Goal: Transaction & Acquisition: Purchase product/service

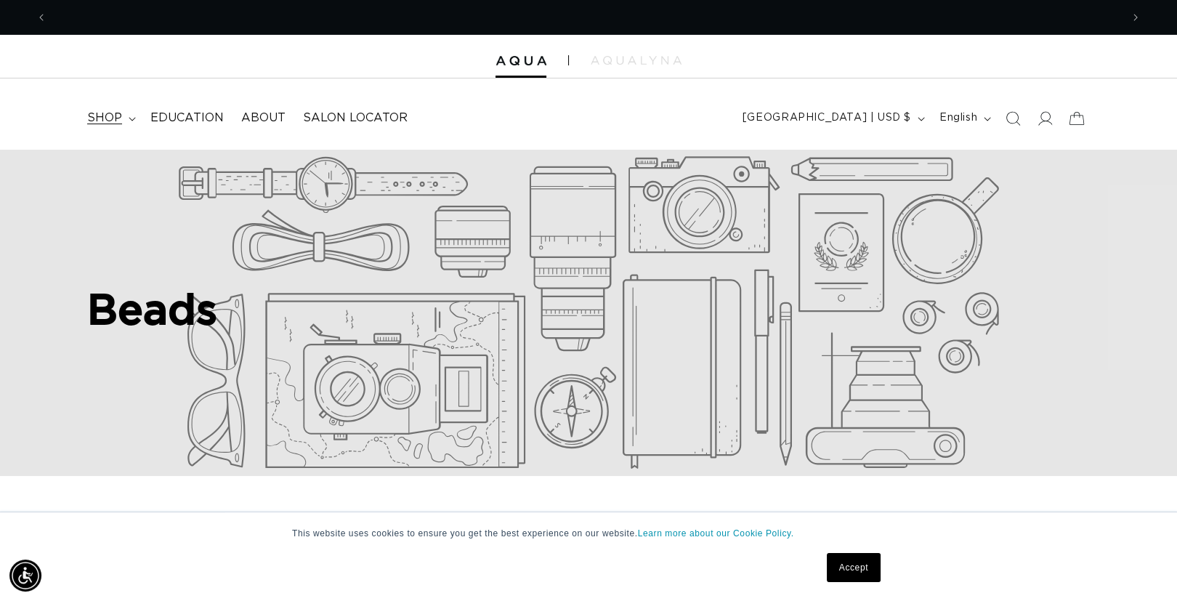
click at [129, 118] on icon at bounding box center [132, 119] width 7 height 4
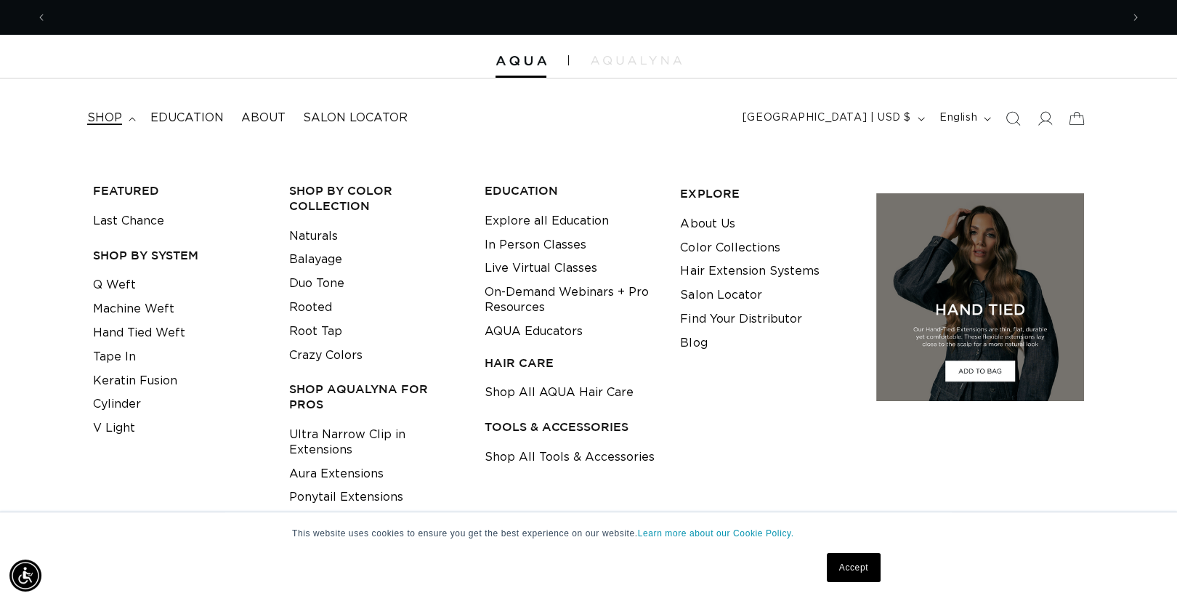
scroll to position [0, 2146]
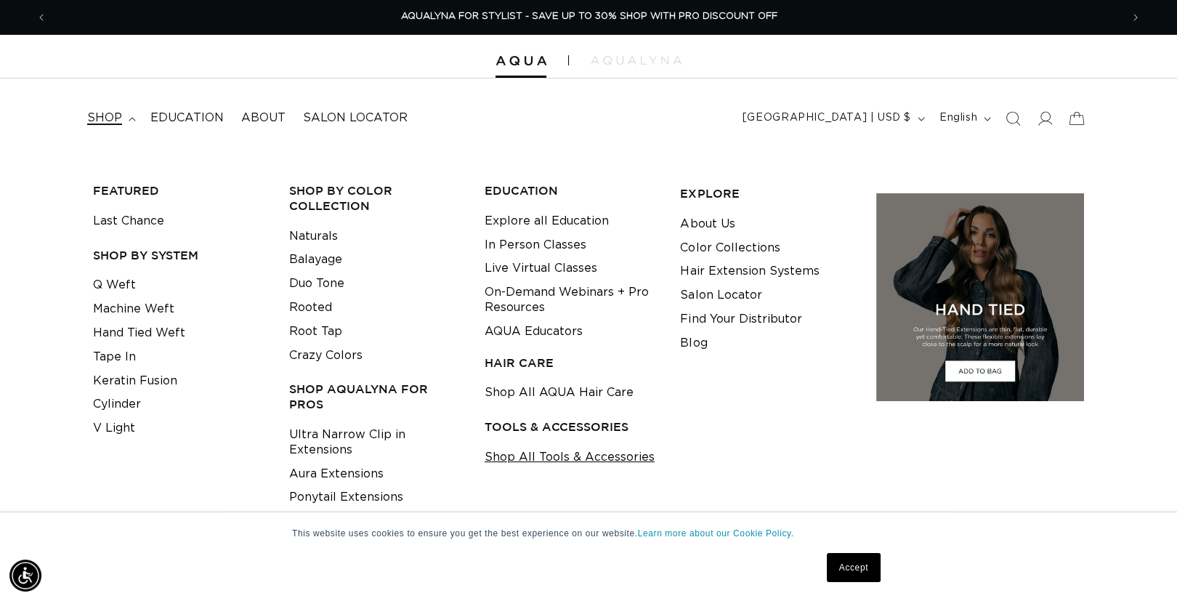
click at [595, 457] on link "Shop All Tools & Accessories" at bounding box center [569, 457] width 170 height 24
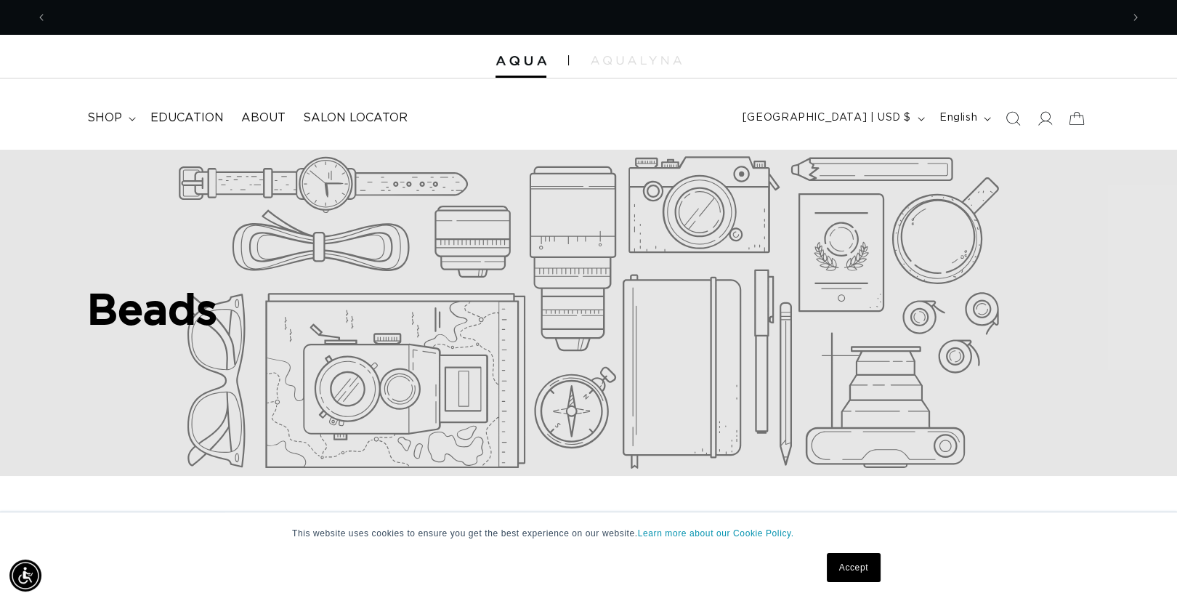
scroll to position [0, 1073]
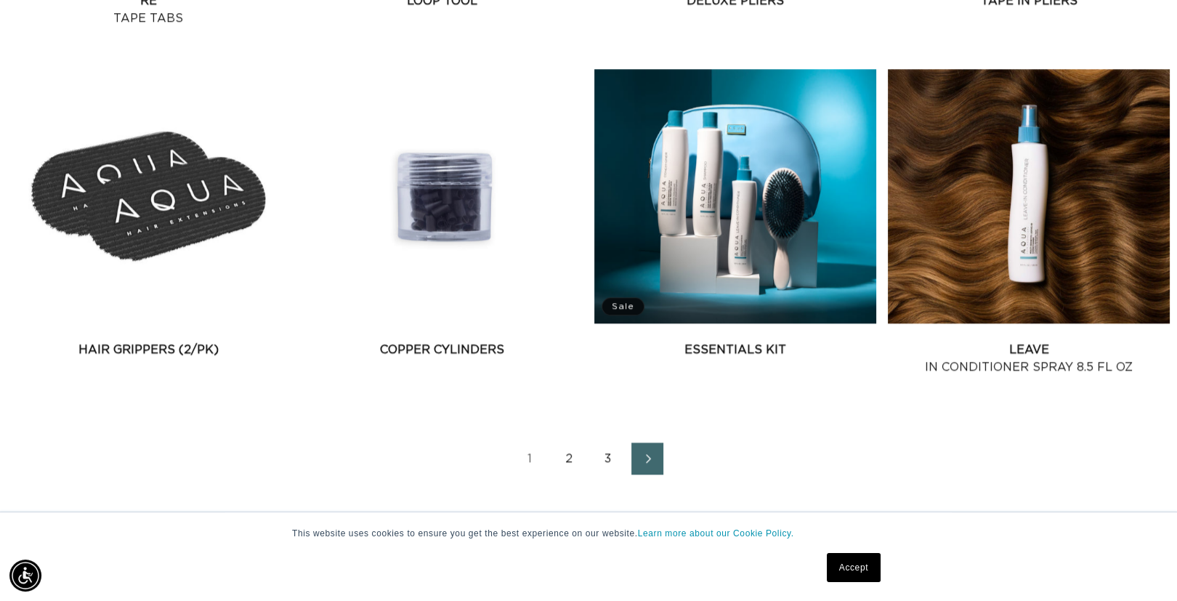
scroll to position [2034, 0]
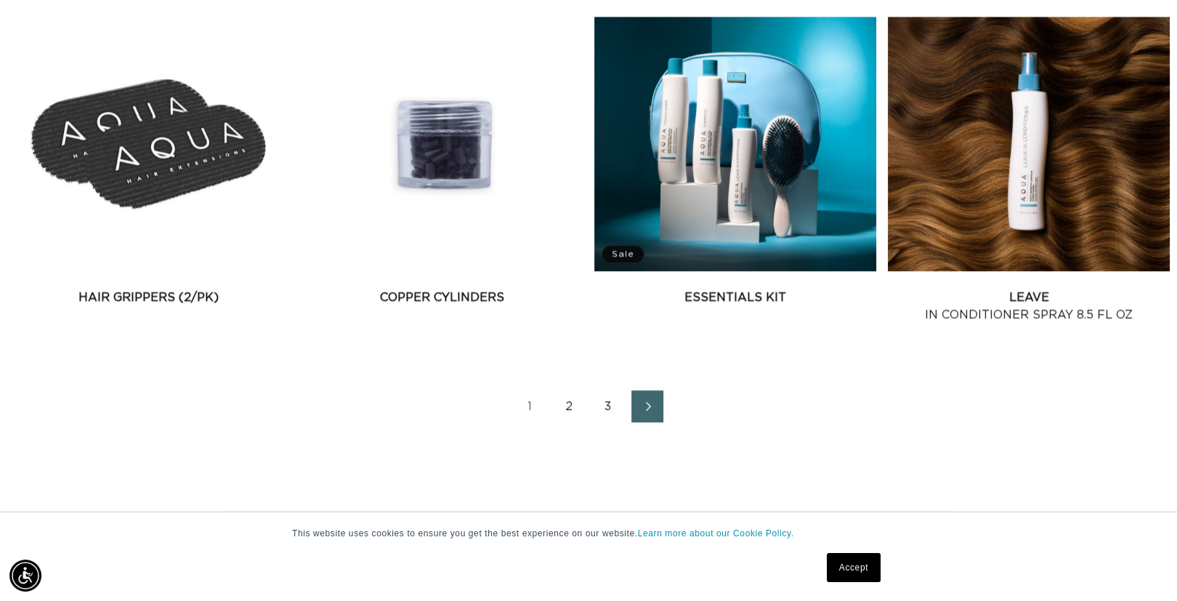
click at [575, 407] on link "2" at bounding box center [569, 406] width 32 height 32
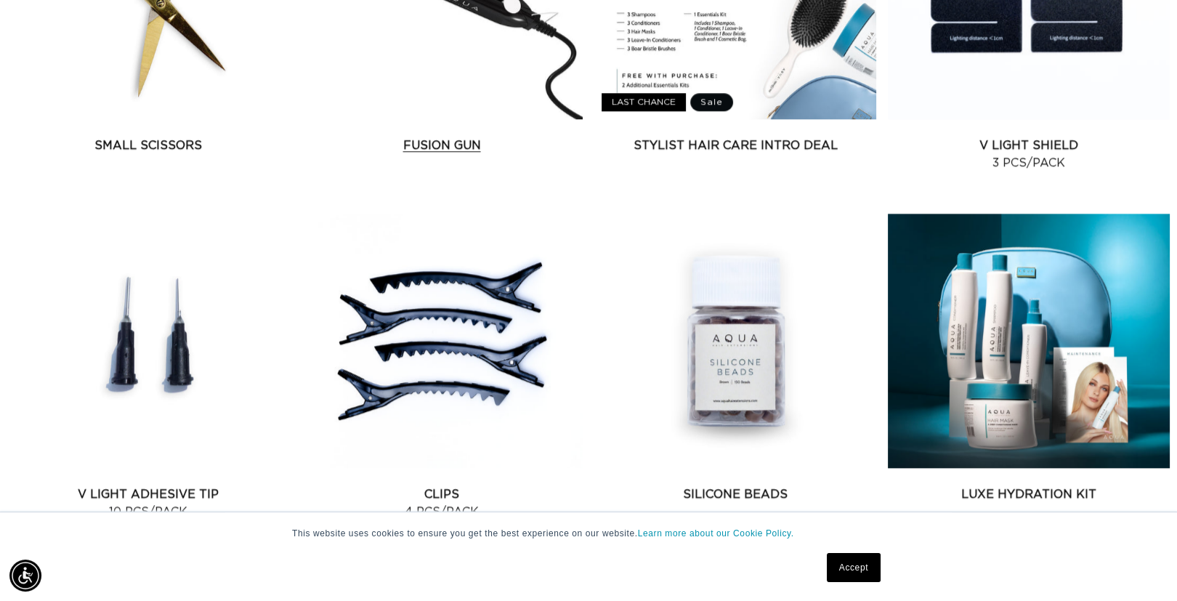
scroll to position [1917, 0]
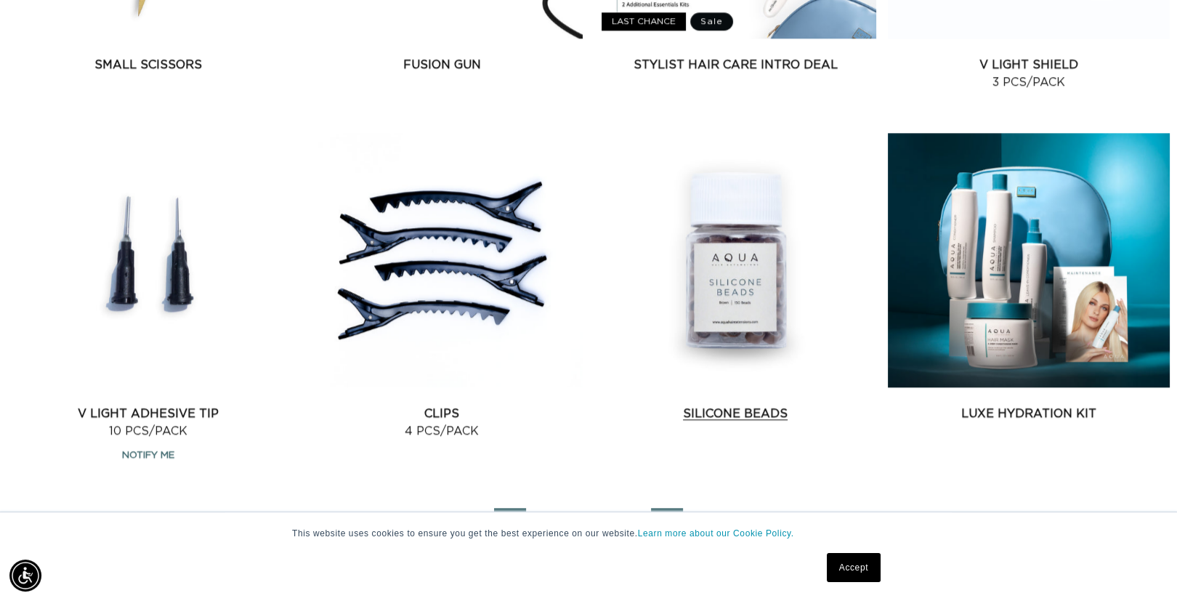
click at [729, 405] on link "Silicone Beads" at bounding box center [735, 413] width 282 height 17
